Goal: Task Accomplishment & Management: Manage account settings

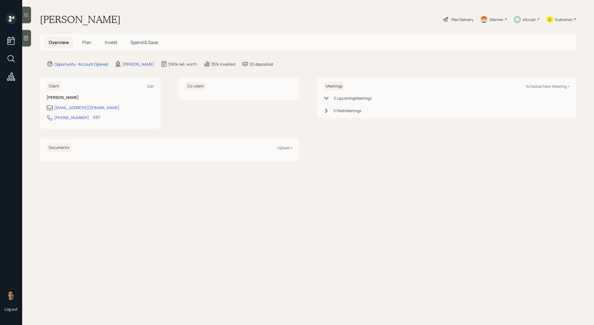
click at [85, 47] on h5 "Plan" at bounding box center [87, 43] width 18 height 12
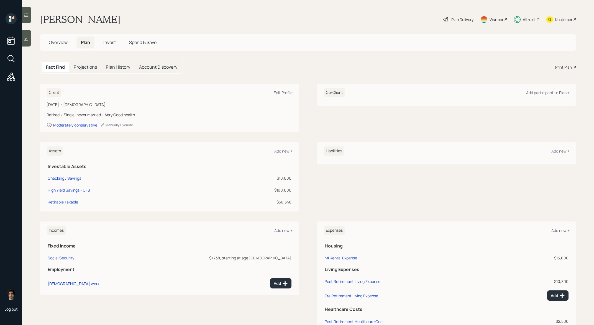
click at [517, 19] on icon at bounding box center [517, 19] width 7 height 7
click at [60, 49] on div "Overview Plan Invest Spend & Save" at bounding box center [308, 42] width 536 height 16
click at [61, 43] on span "Overview" at bounding box center [58, 42] width 19 height 6
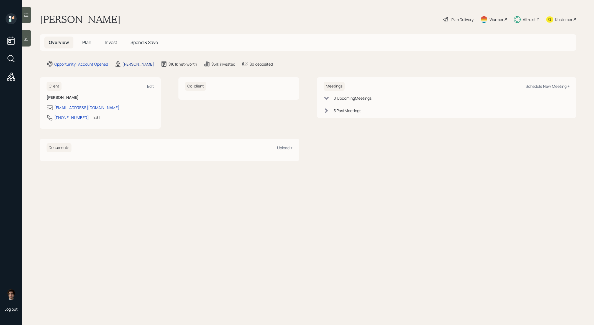
click at [140, 65] on div "[PERSON_NAME]" at bounding box center [138, 64] width 32 height 6
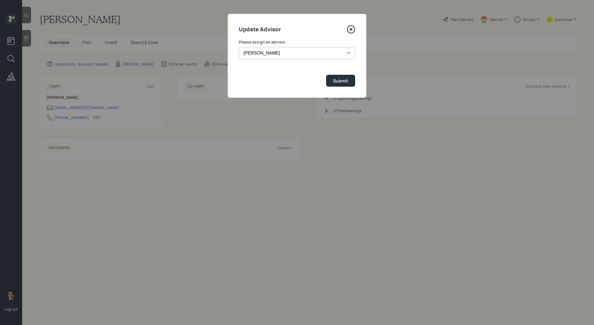
click at [263, 56] on select "[PERSON_NAME] [PERSON_NAME] [PERSON_NAME] End [PERSON_NAME] [PERSON_NAME] [PERS…" at bounding box center [297, 53] width 116 height 12
select select "b1d8ea90-abcc-42aa-86cc-4f33a132aacc"
click at [239, 47] on select "[PERSON_NAME] [PERSON_NAME] [PERSON_NAME] End [PERSON_NAME] [PERSON_NAME] [PERS…" at bounding box center [297, 53] width 116 height 12
click at [342, 83] on div "Submit" at bounding box center [340, 81] width 15 height 6
